Goal: Task Accomplishment & Management: Use online tool/utility

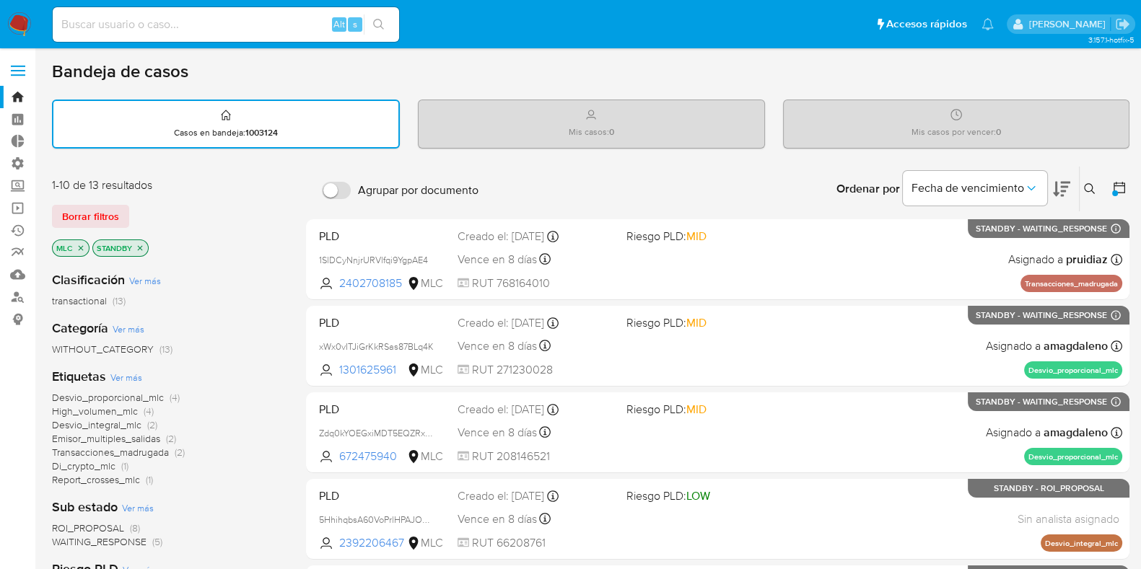
click at [18, 65] on span at bounding box center [18, 66] width 14 height 2
click at [0, 0] on input "checkbox" at bounding box center [0, 0] width 0 height 0
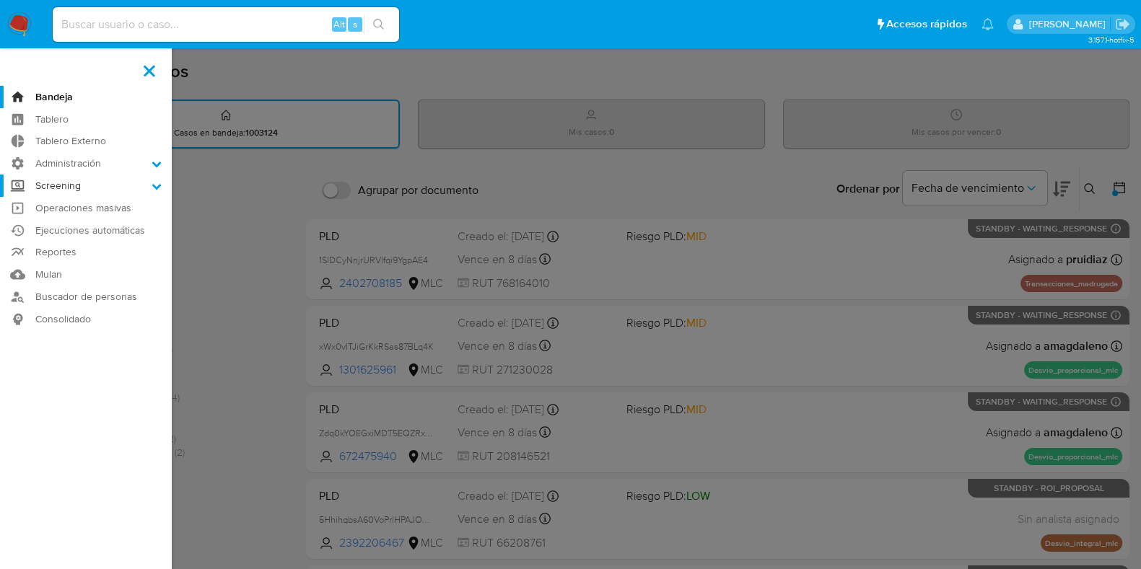
click at [154, 185] on icon at bounding box center [156, 187] width 9 height 6
click at [0, 0] on input "Screening" at bounding box center [0, 0] width 0 height 0
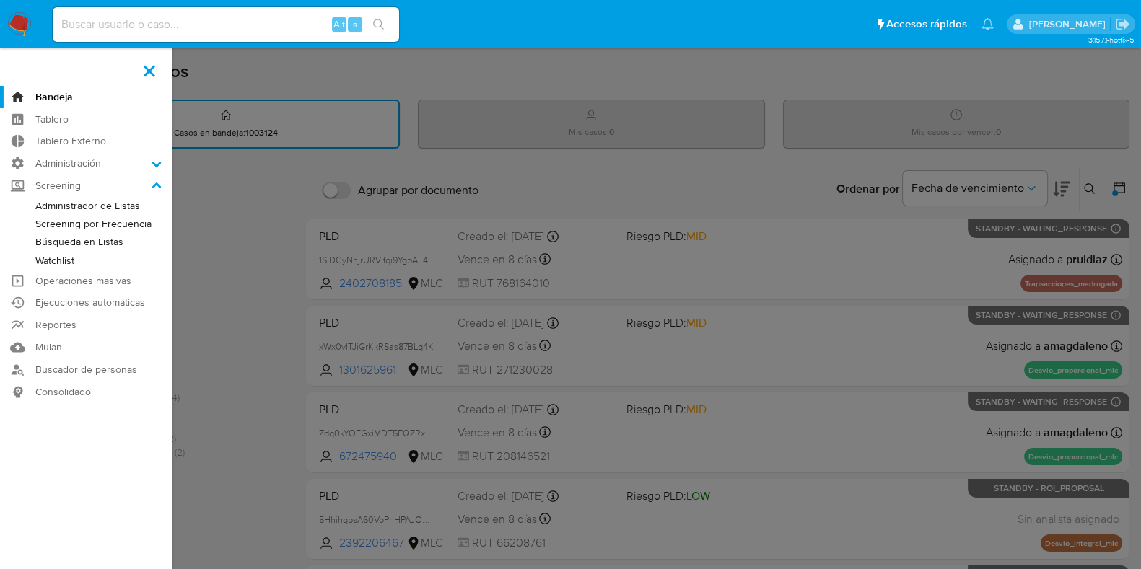
click at [159, 71] on label at bounding box center [149, 71] width 36 height 30
click at [0, 0] on input "checkbox" at bounding box center [0, 0] width 0 height 0
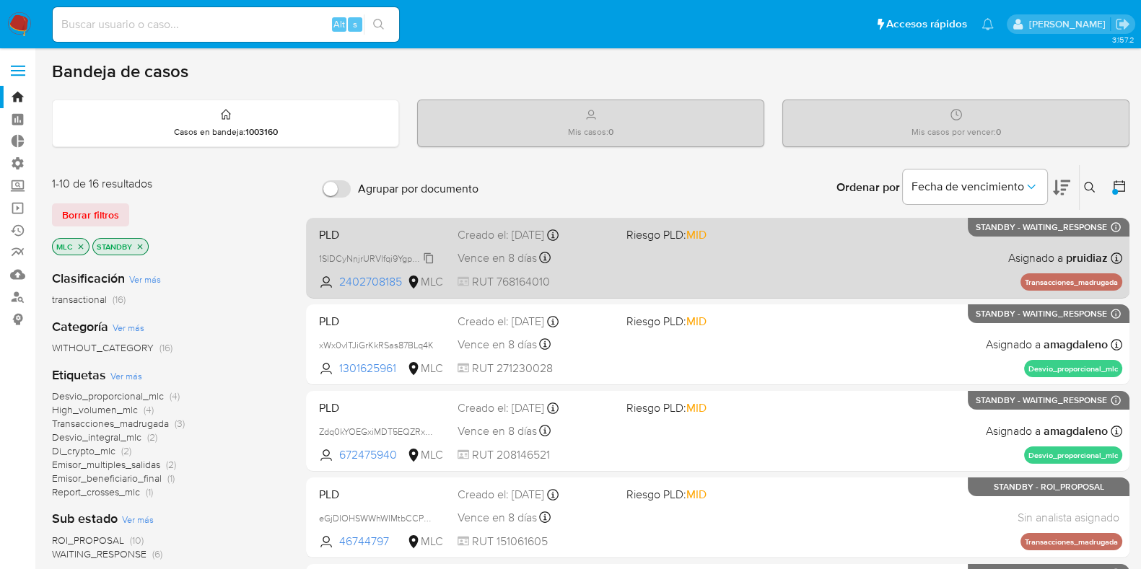
click at [428, 256] on span "1SlDCyNnjrURVlfqi9YgpAE4" at bounding box center [373, 258] width 109 height 16
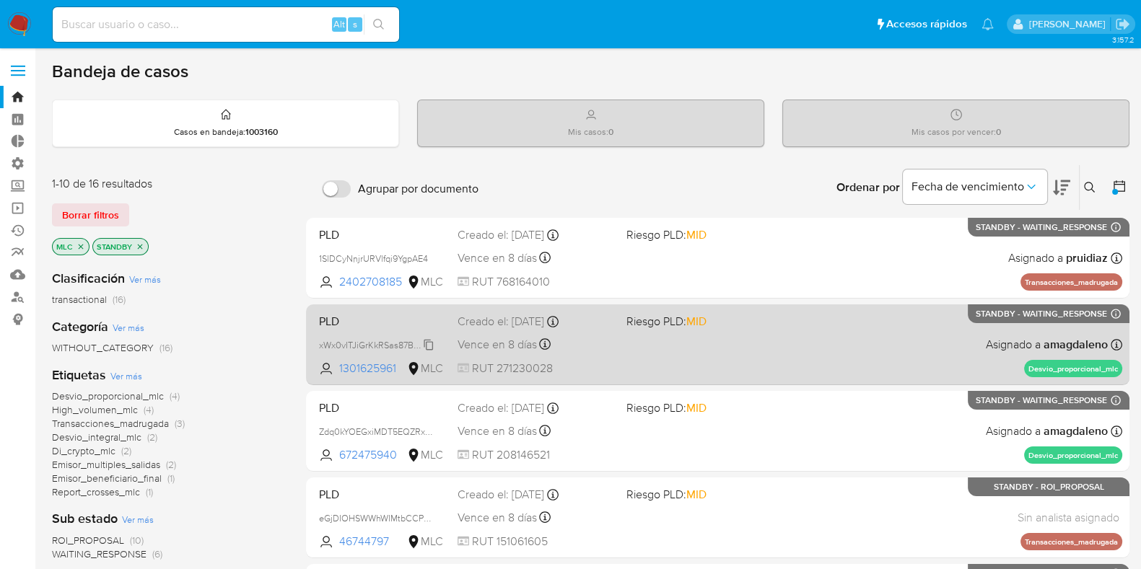
click at [431, 337] on span "xWx0vITJiGrKkRSas87BLq4K" at bounding box center [376, 344] width 115 height 16
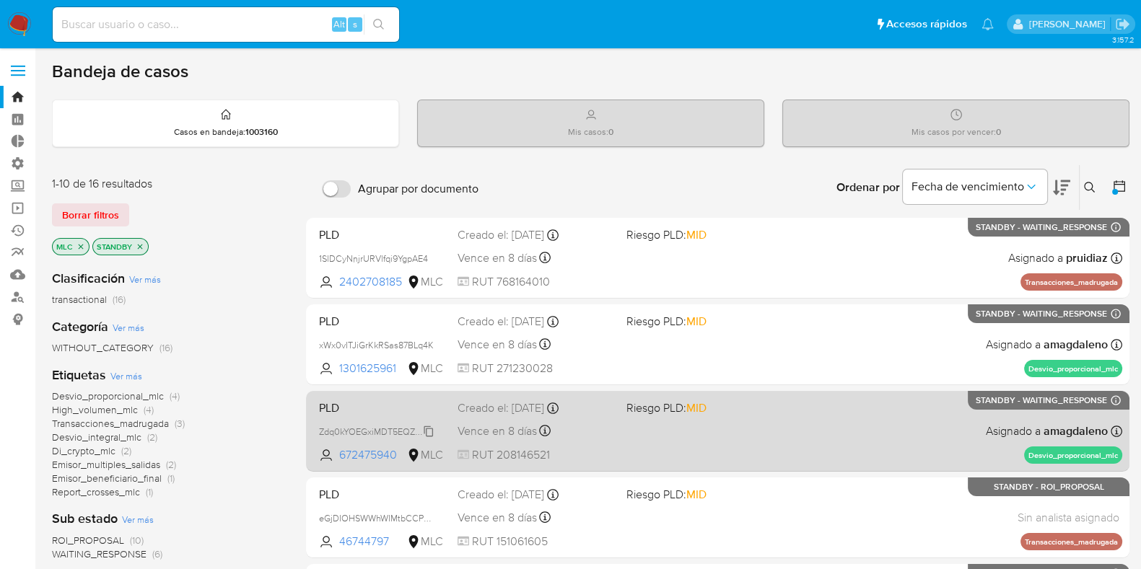
click at [429, 424] on span "Zdq0kYOEGxiMDT5EQZRxPwqe" at bounding box center [383, 431] width 128 height 16
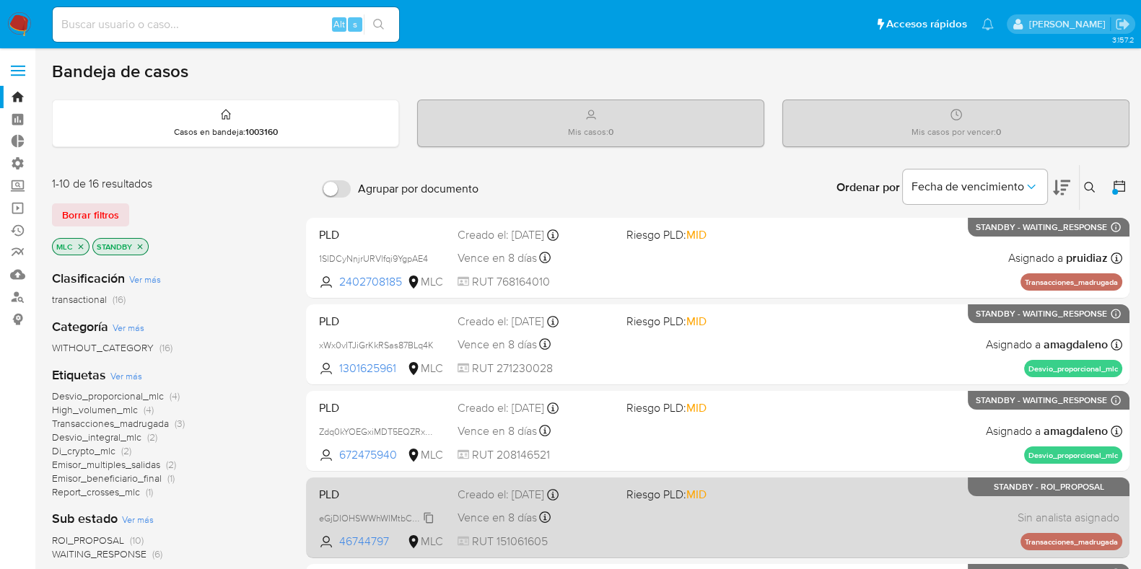
click at [428, 512] on span "eGjDIOHSWWhWIMtbCCPvMiYg" at bounding box center [383, 517] width 128 height 16
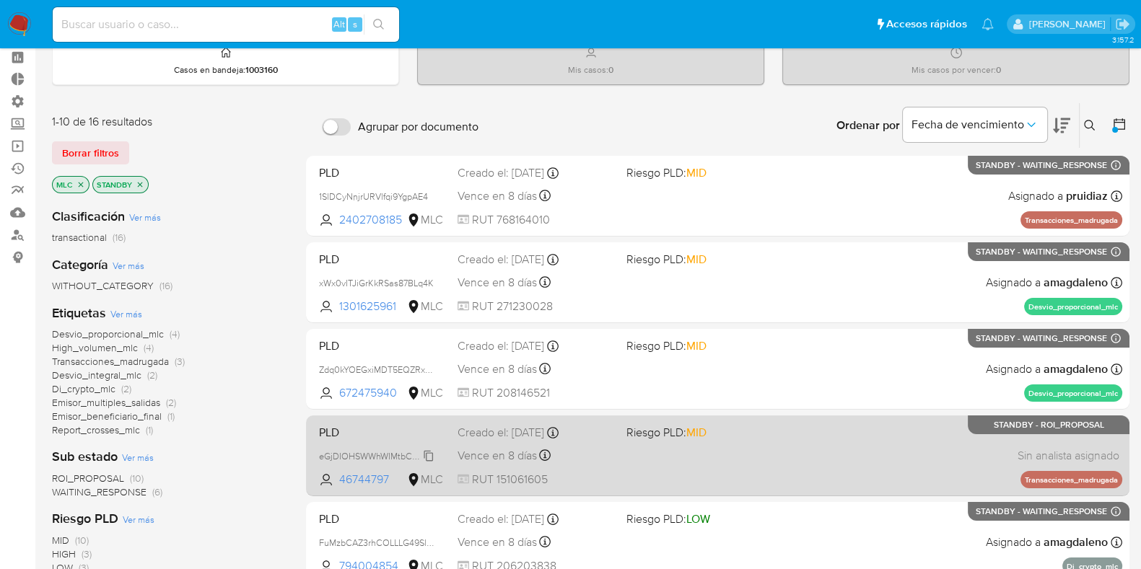
scroll to position [89, 0]
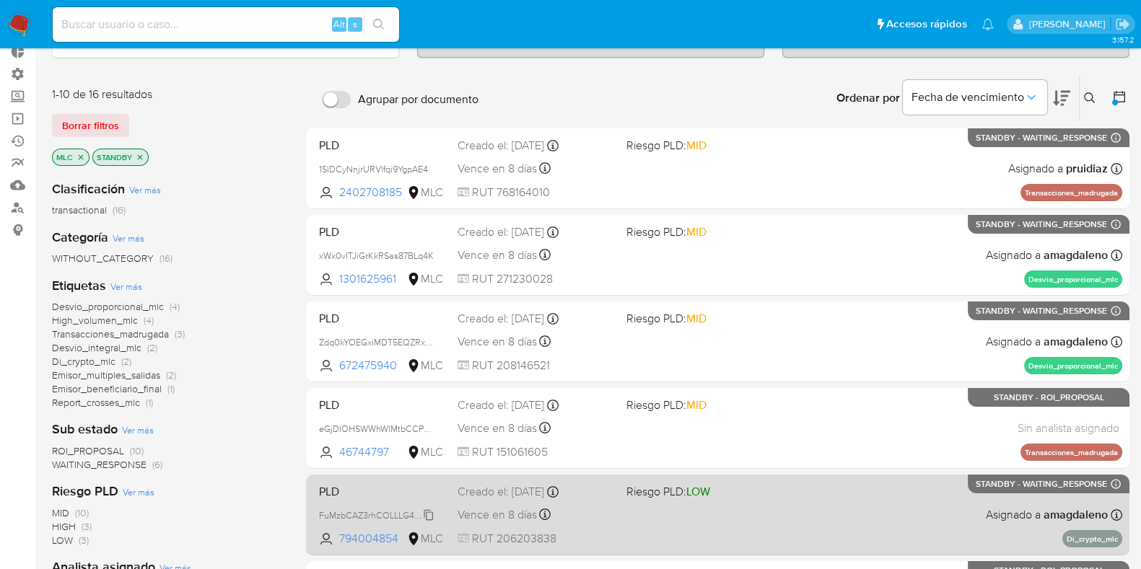
click at [431, 512] on span "FuMzbCAZ3rhCOLLLG49SlfLj" at bounding box center [377, 514] width 116 height 16
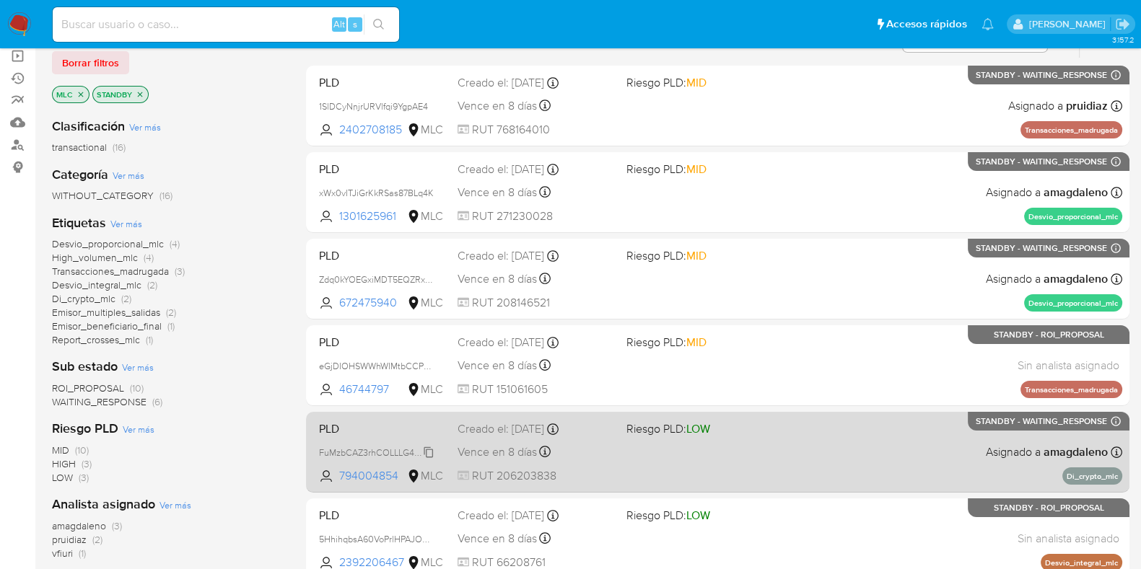
scroll to position [180, 0]
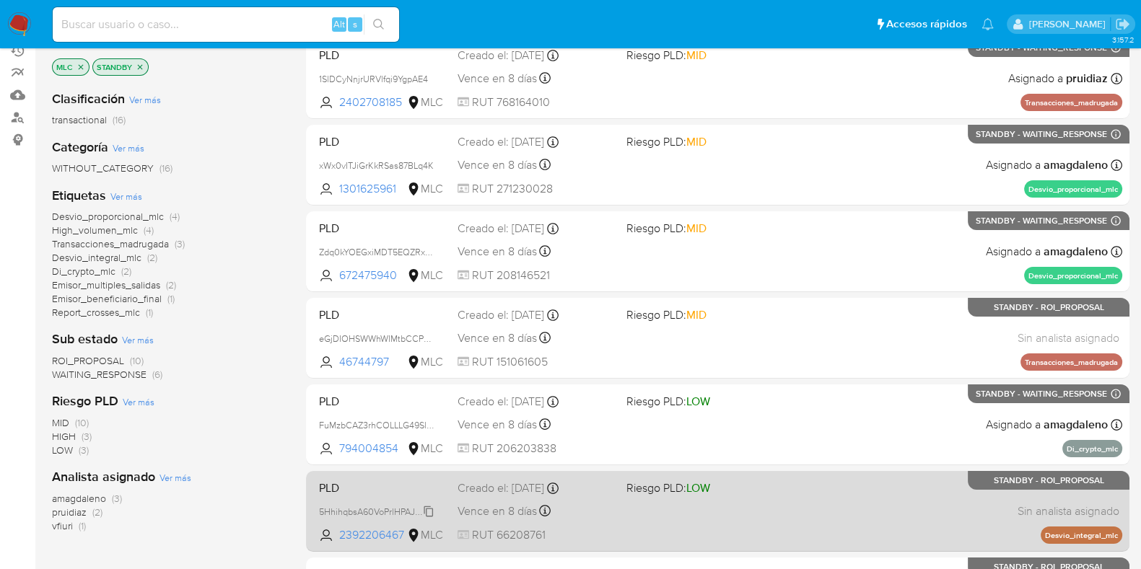
click at [431, 509] on span "5HhihqbsA60VoPrlHPAJOaar" at bounding box center [377, 511] width 116 height 16
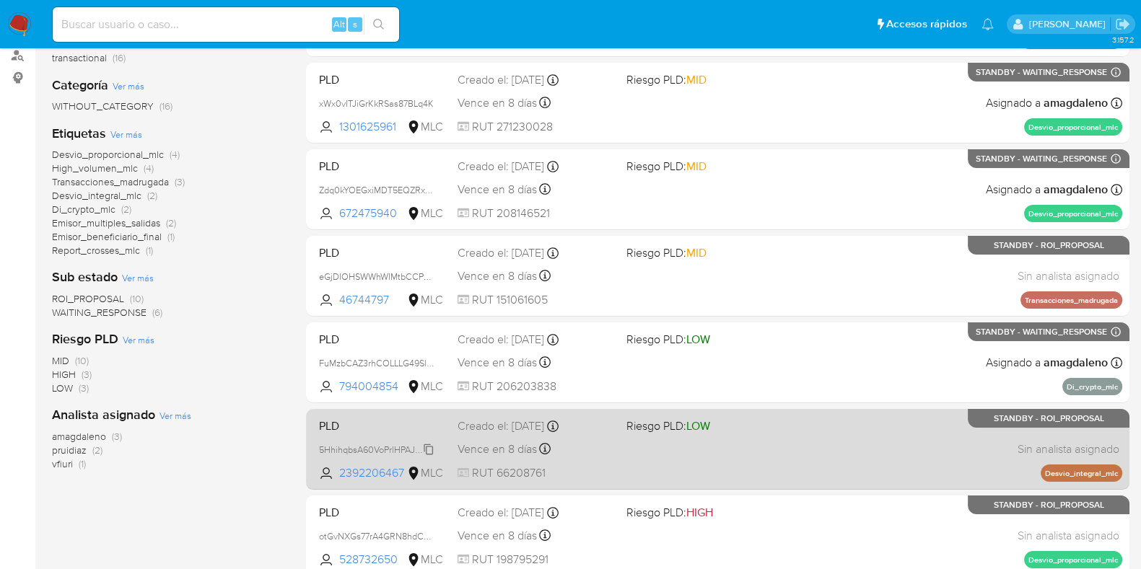
scroll to position [271, 0]
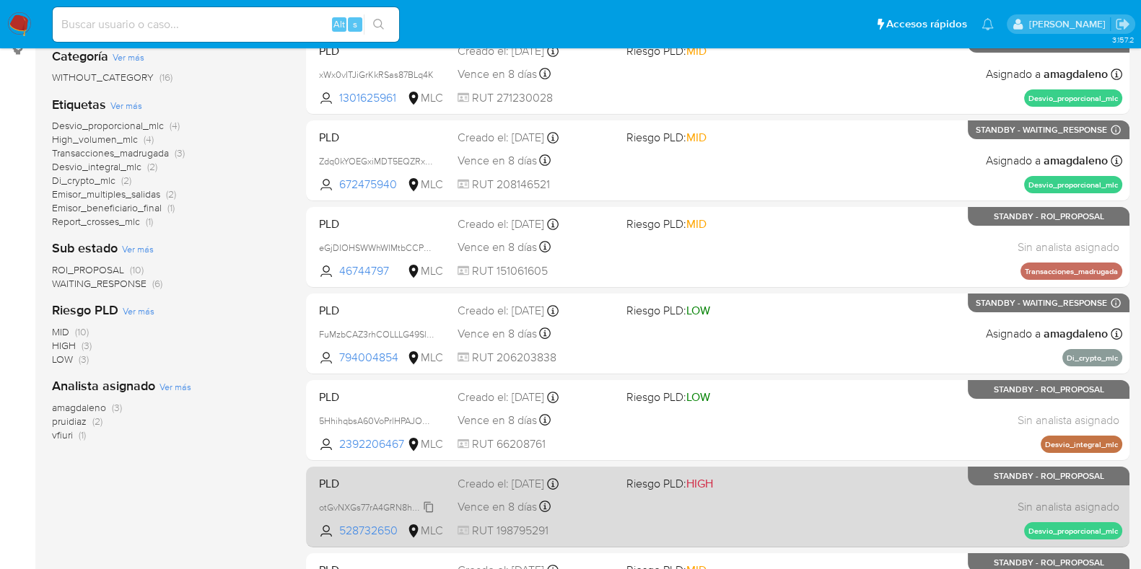
click at [427, 503] on span "otGvNXGs77rA4GRN8hdCDg8P" at bounding box center [382, 507] width 126 height 16
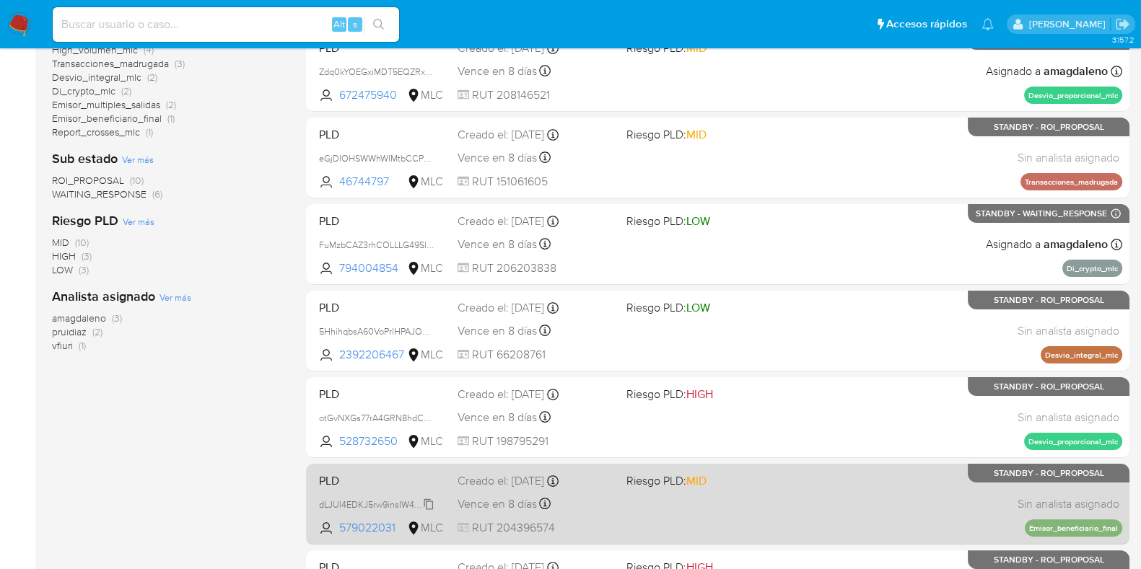
click at [428, 506] on span "dLJUl4EDKJ5rw9insIW4wl72" at bounding box center [375, 504] width 113 height 16
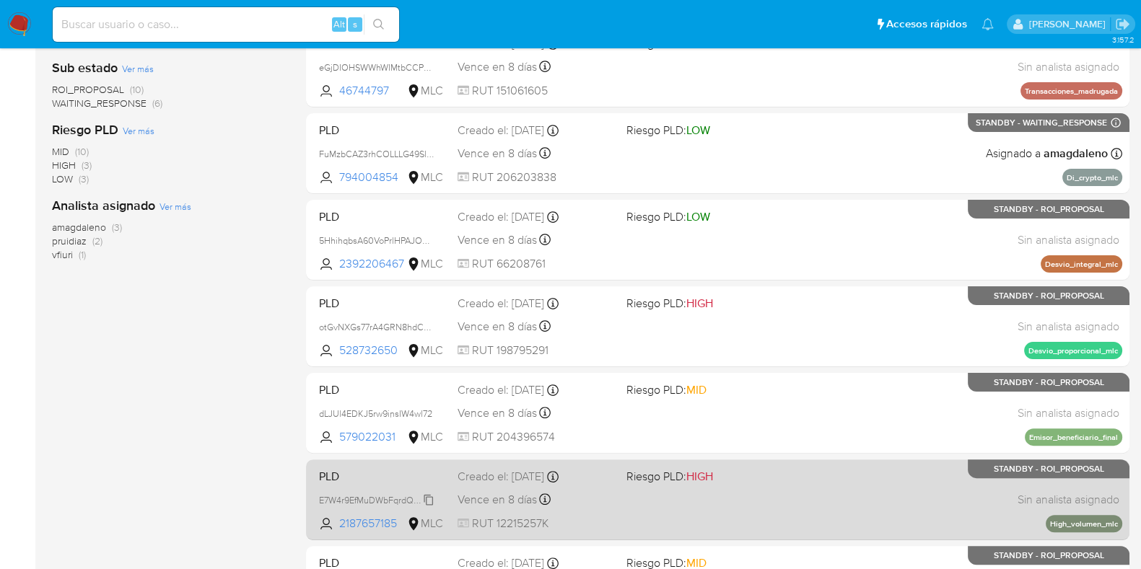
click at [430, 493] on span "E7W4r9EfMuDWbFqrdQHcxdsO" at bounding box center [382, 499] width 126 height 16
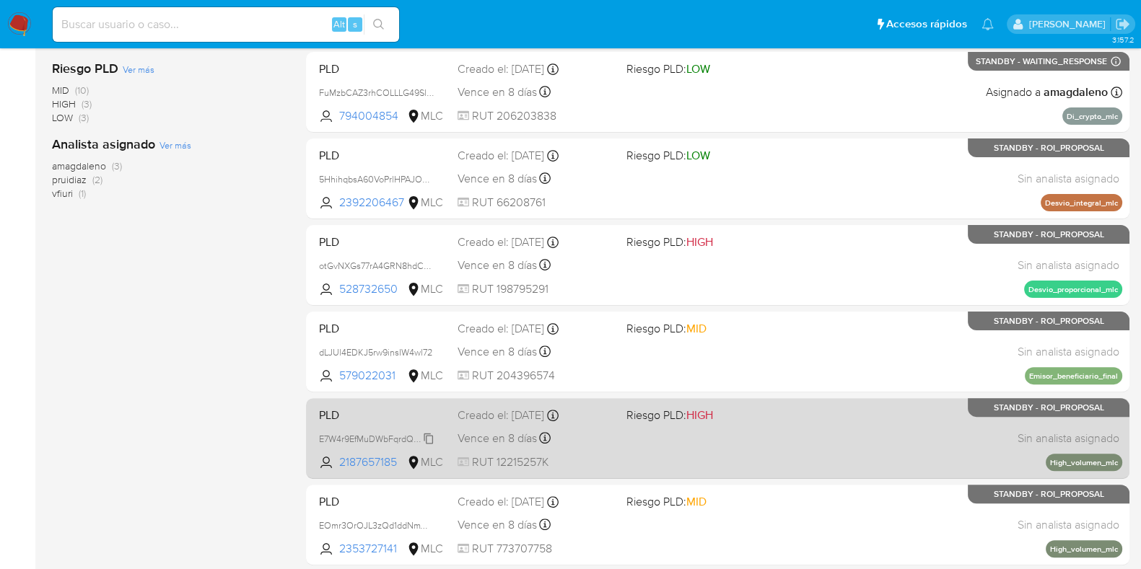
scroll to position [541, 0]
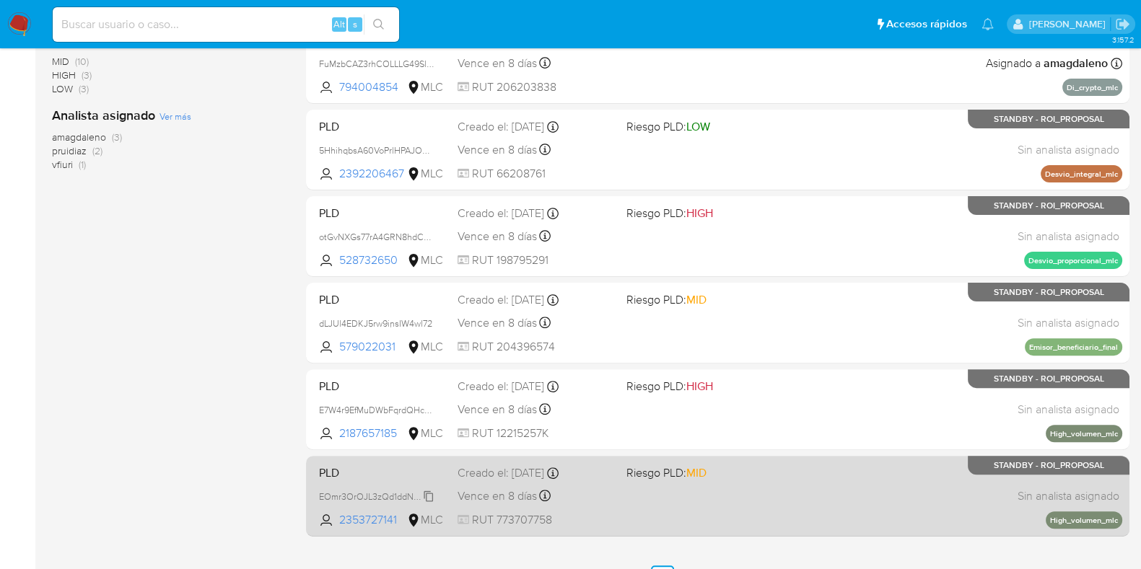
click at [432, 488] on span "EOmr3OrOJL3zQd1ddNmWxVpm" at bounding box center [384, 496] width 131 height 16
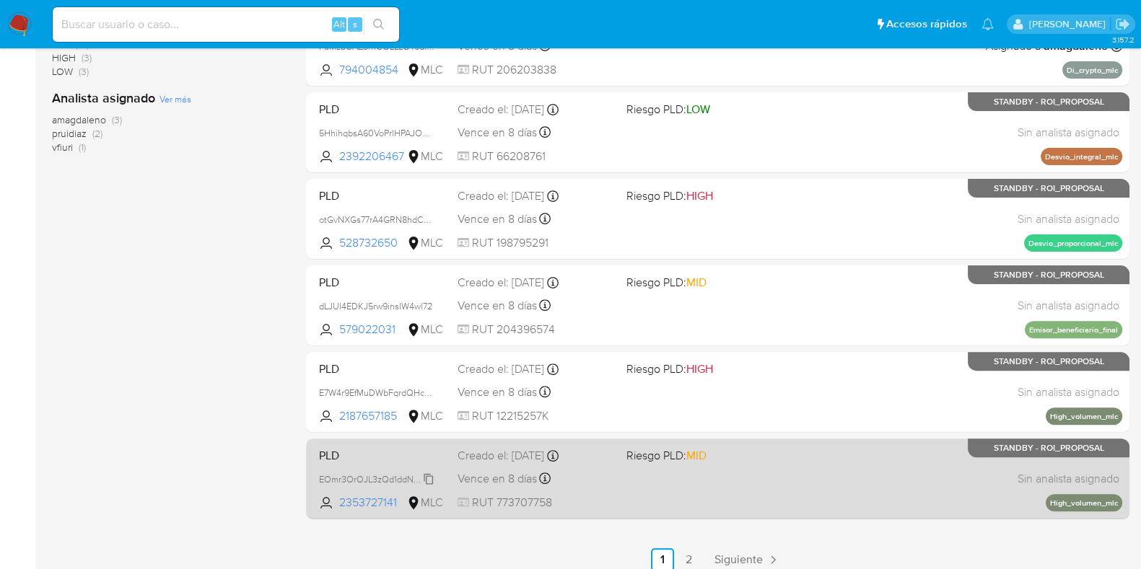
scroll to position [569, 0]
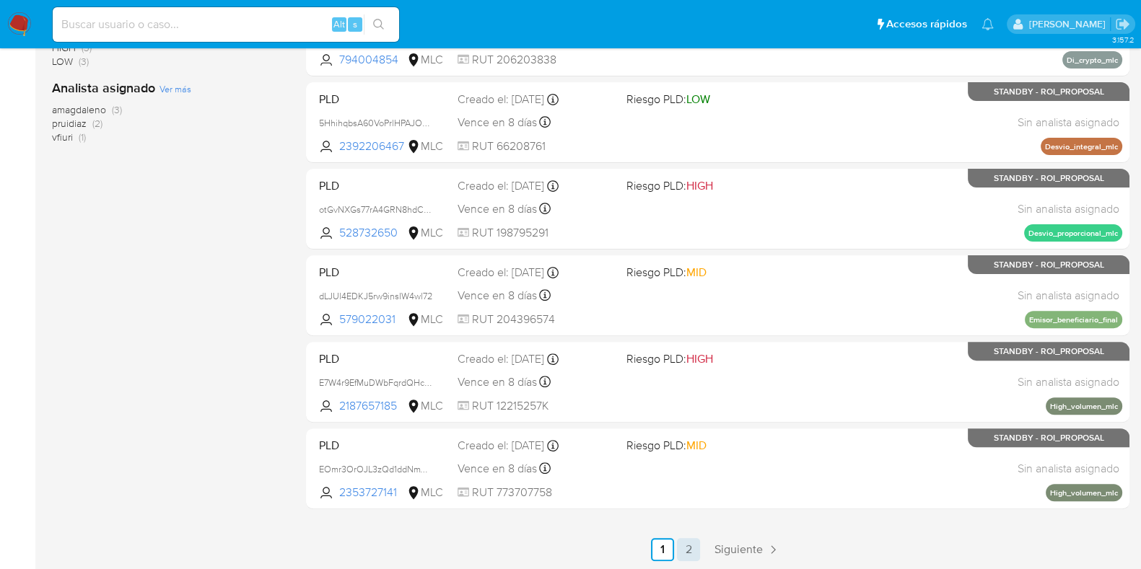
click at [692, 545] on link "2" at bounding box center [688, 549] width 23 height 23
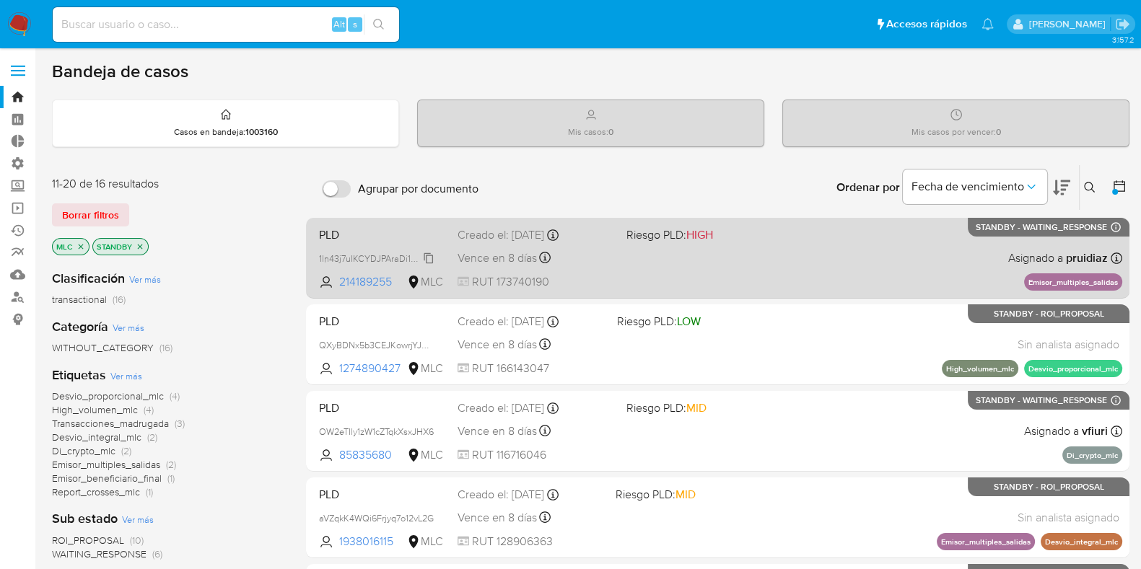
click at [431, 257] on icon at bounding box center [429, 259] width 12 height 12
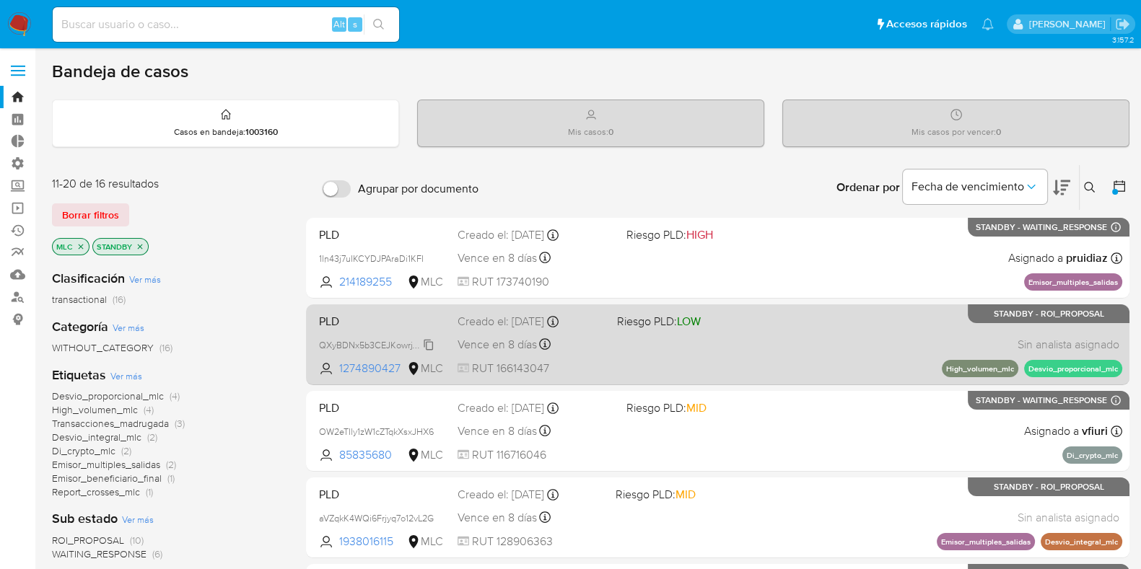
click at [431, 341] on span "QXyBDNx5b3CEJKowrjYJKhcd" at bounding box center [380, 344] width 123 height 16
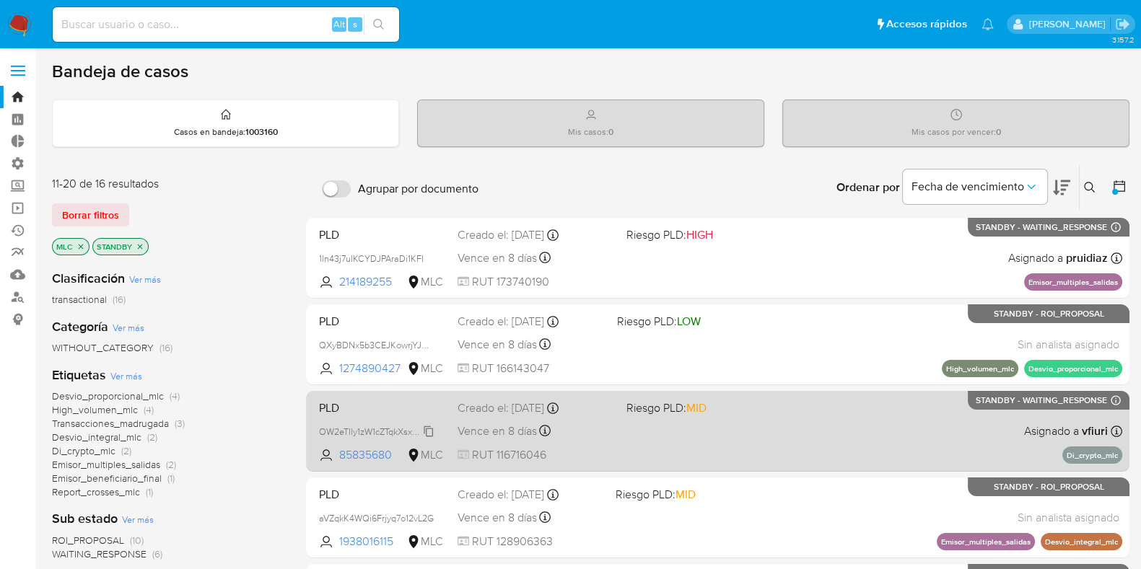
click at [429, 430] on span "OW2eTIly1zW1cZTqkXsxJHX6" at bounding box center [376, 431] width 115 height 16
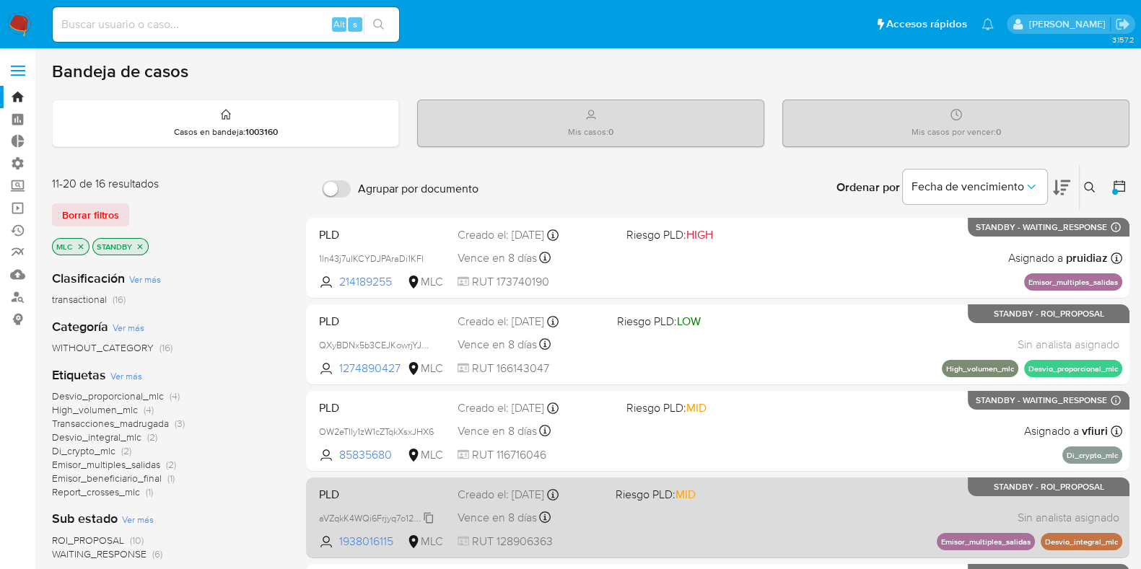
click at [427, 510] on span "aVZqkK4WQi6Frjyq7o12vL2G" at bounding box center [376, 517] width 115 height 16
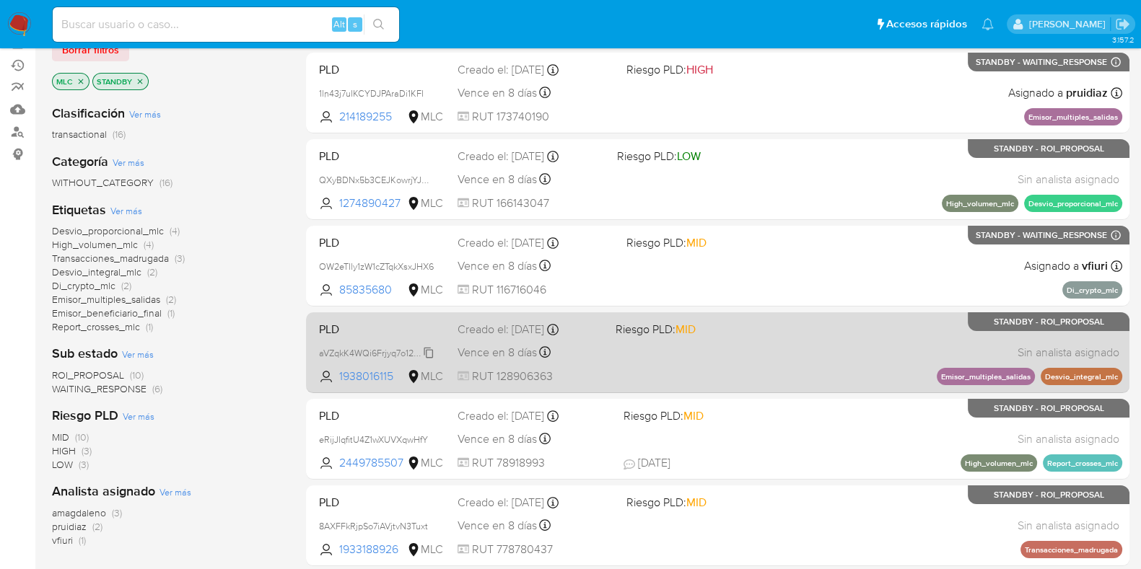
scroll to position [180, 0]
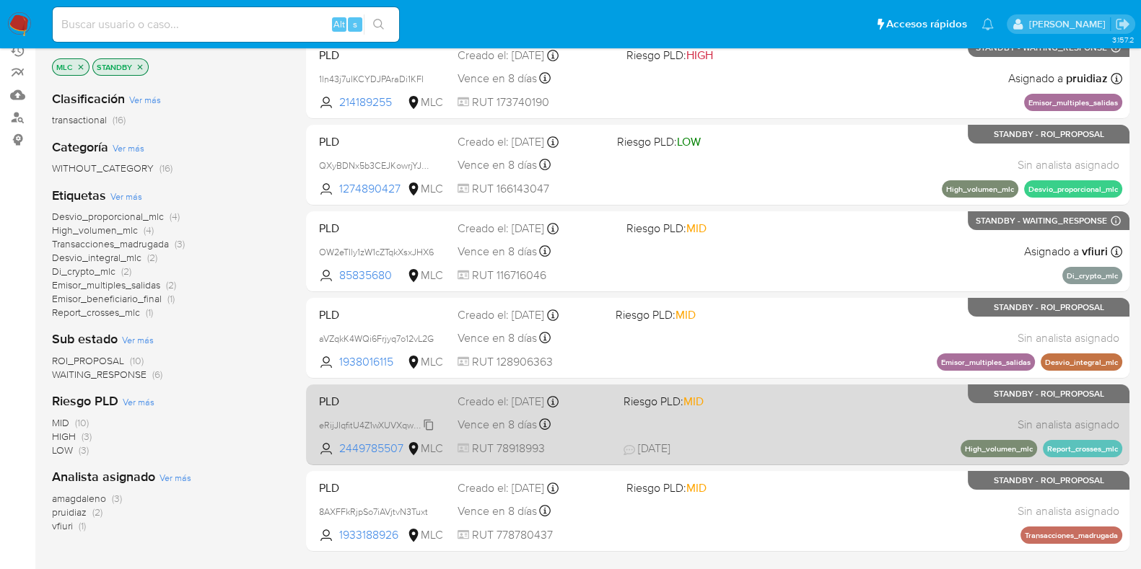
click at [429, 426] on icon at bounding box center [429, 425] width 12 height 12
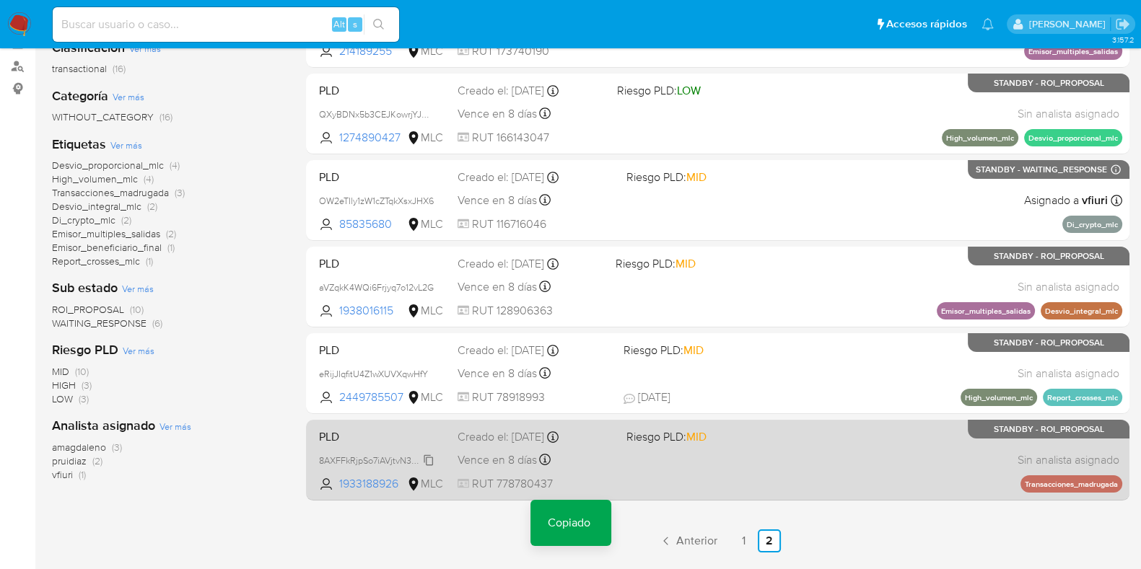
scroll to position [256, 0]
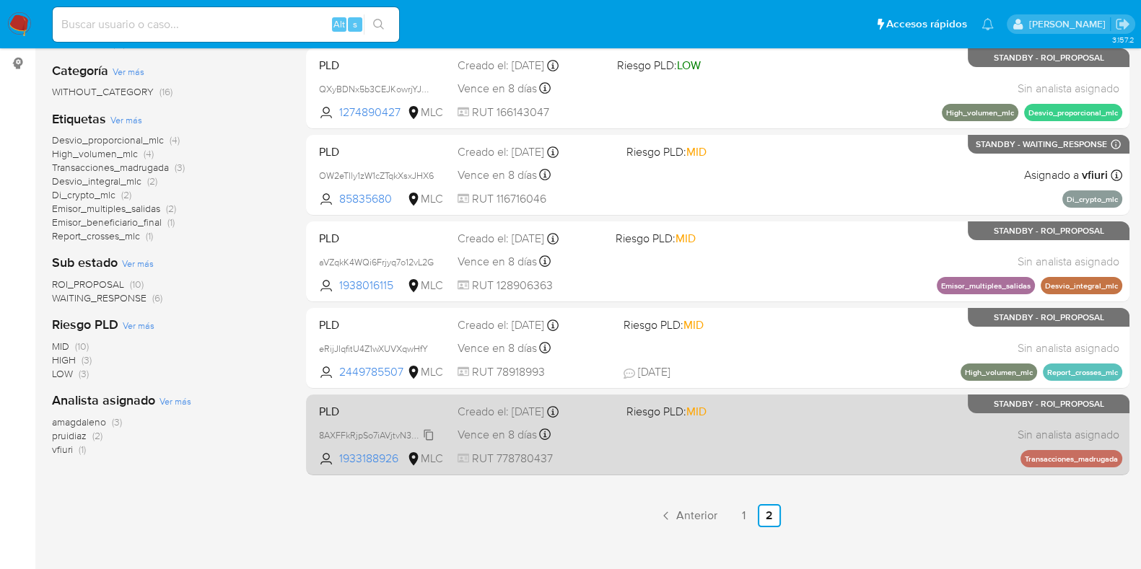
click at [429, 431] on icon at bounding box center [429, 435] width 12 height 12
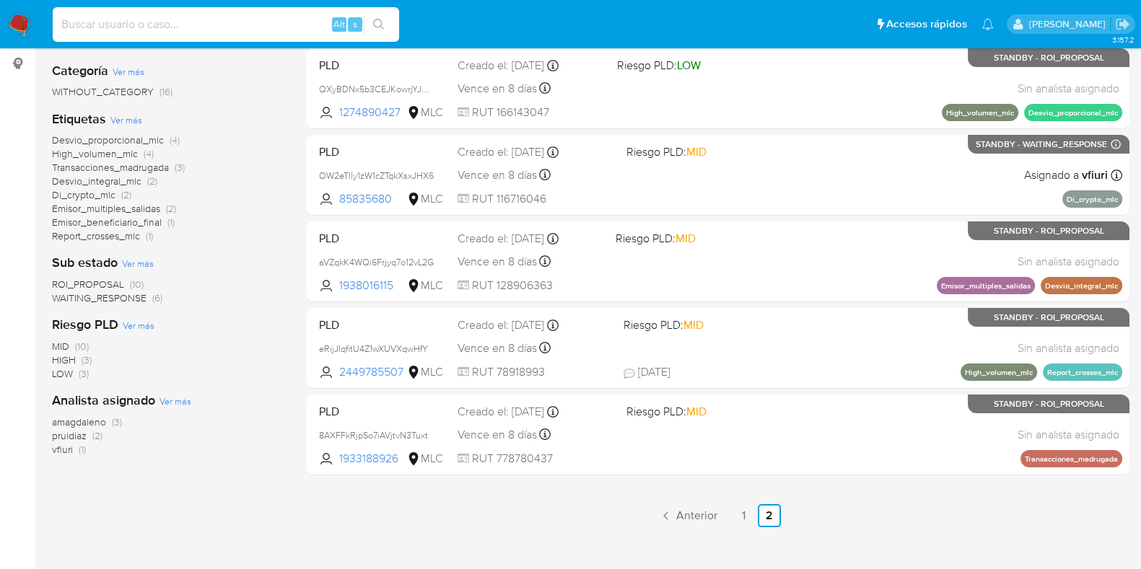
click at [236, 27] on input at bounding box center [226, 24] width 346 height 19
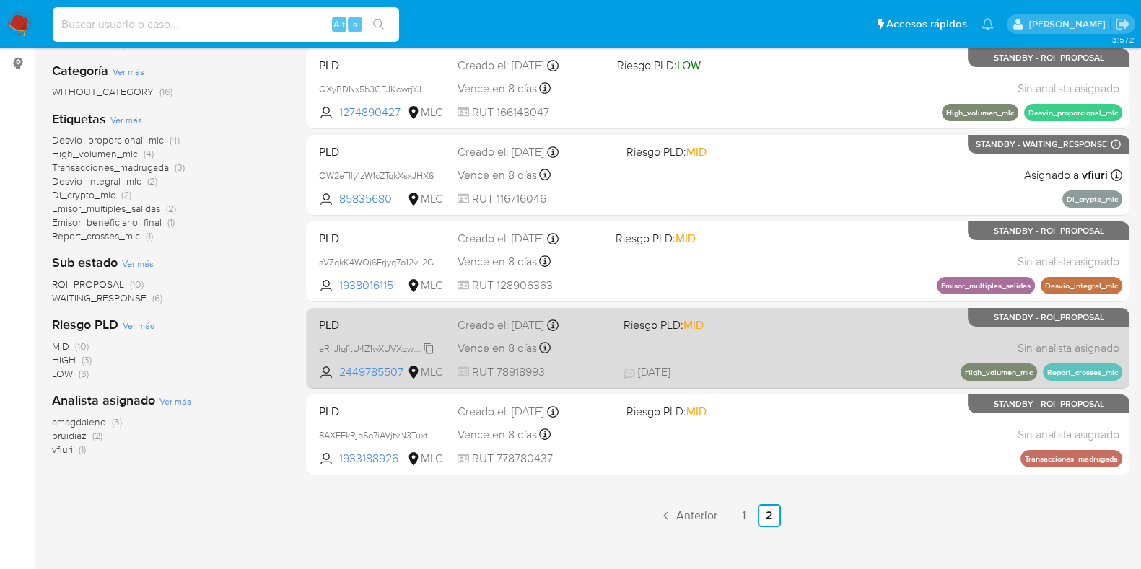
click at [367, 341] on div "eRijJIqfitU4Z1wXUVXqwHfY" at bounding box center [376, 349] width 115 height 16
click at [628, 354] on div "PLD eRijJIqfitU4Z1wXUVXqwHfY Copiado Copiado 2449785507 MLC Riesgo PLD: MID Cre…" at bounding box center [717, 348] width 809 height 73
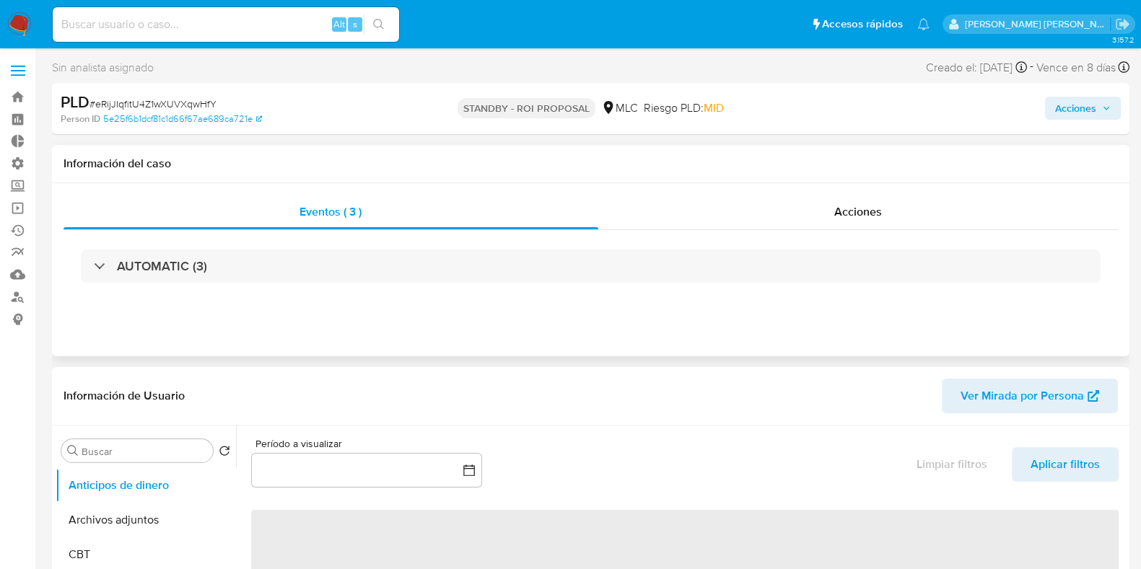
select select "10"
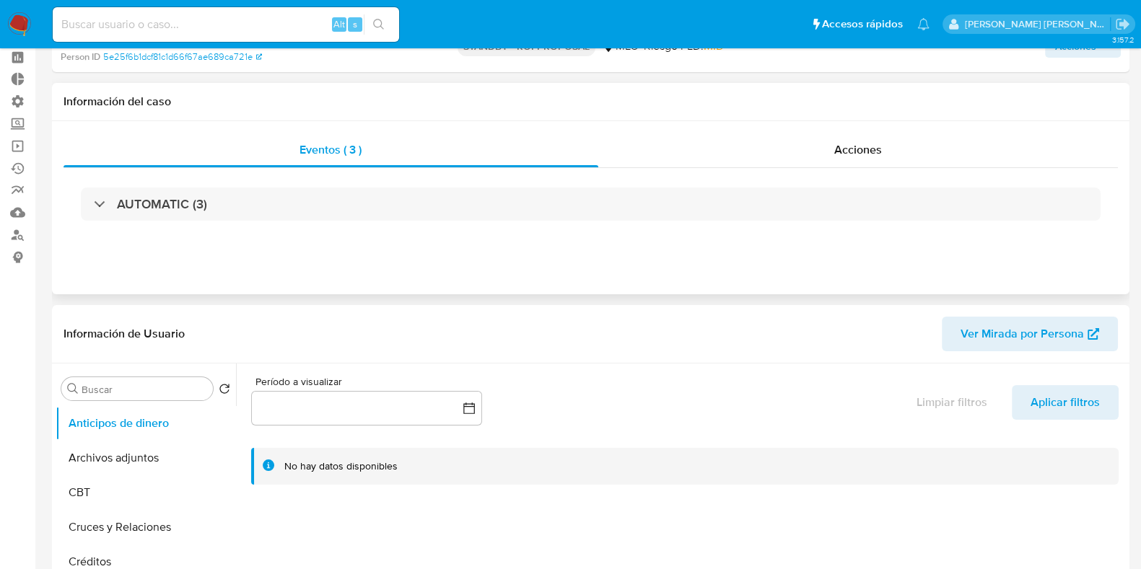
scroll to position [89, 0]
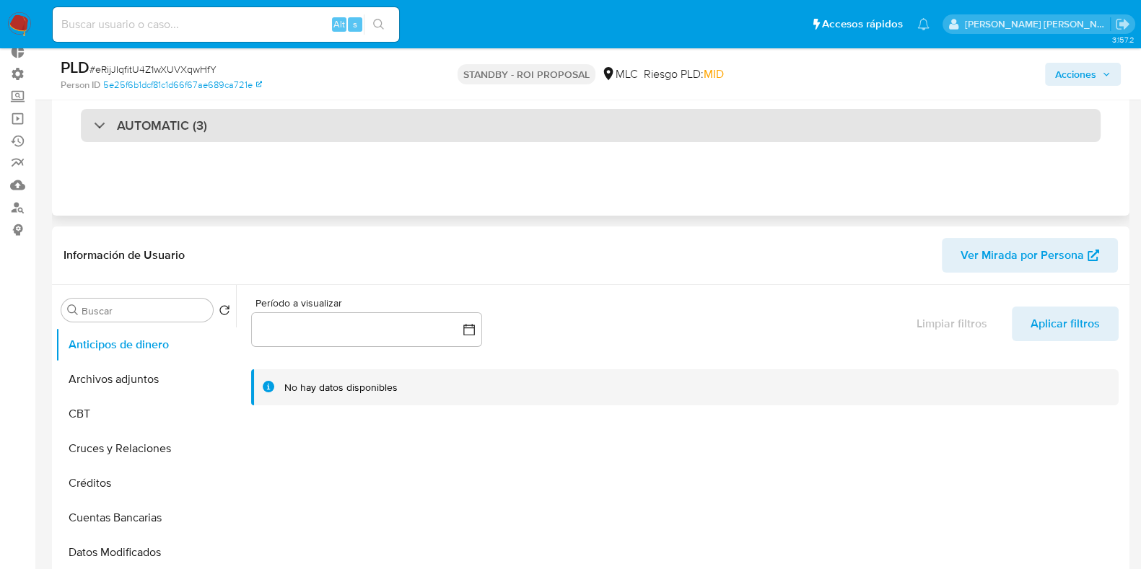
click at [95, 134] on div "AUTOMATIC (3)" at bounding box center [590, 125] width 1019 height 33
